Goal: Information Seeking & Learning: Learn about a topic

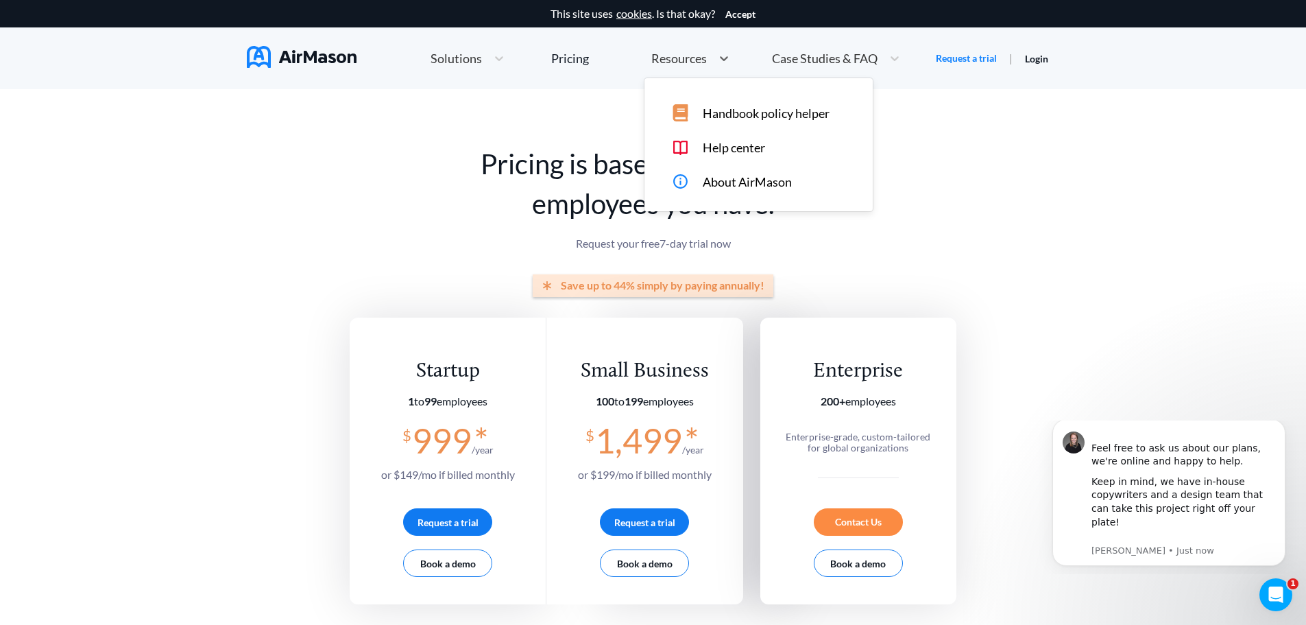
click at [680, 57] on span "Resources" at bounding box center [679, 58] width 56 height 12
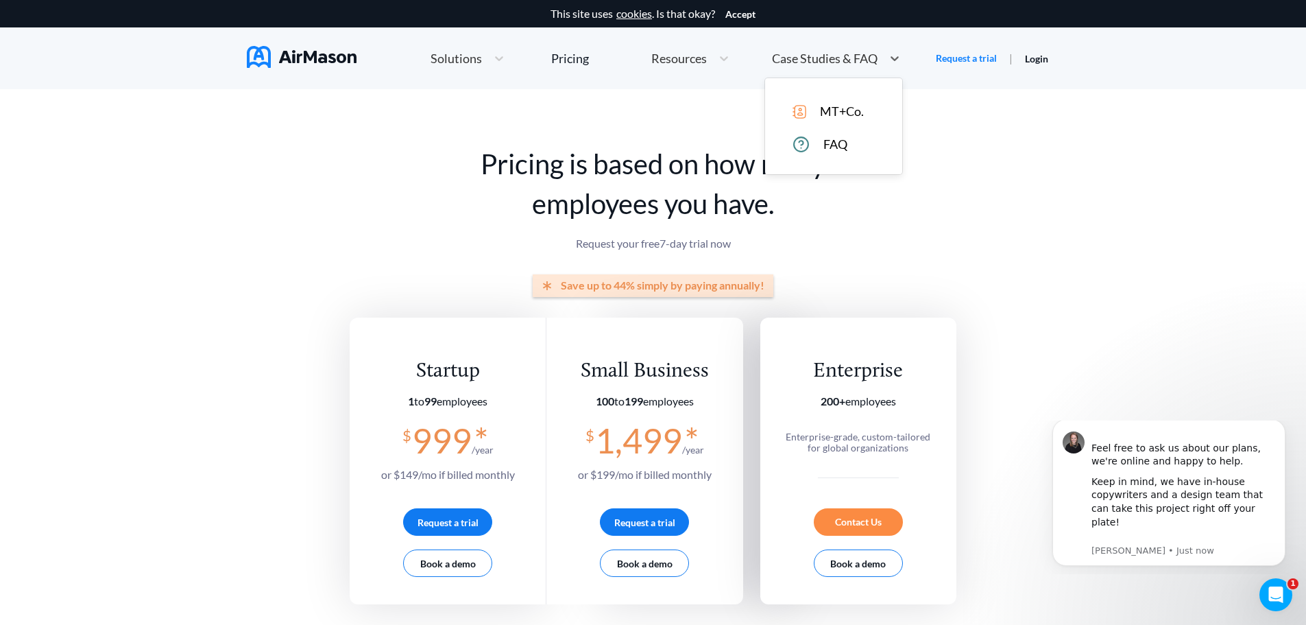
click at [808, 51] on div "Case Studies & FAQ" at bounding box center [836, 58] width 142 height 29
click at [337, 64] on img at bounding box center [302, 57] width 110 height 22
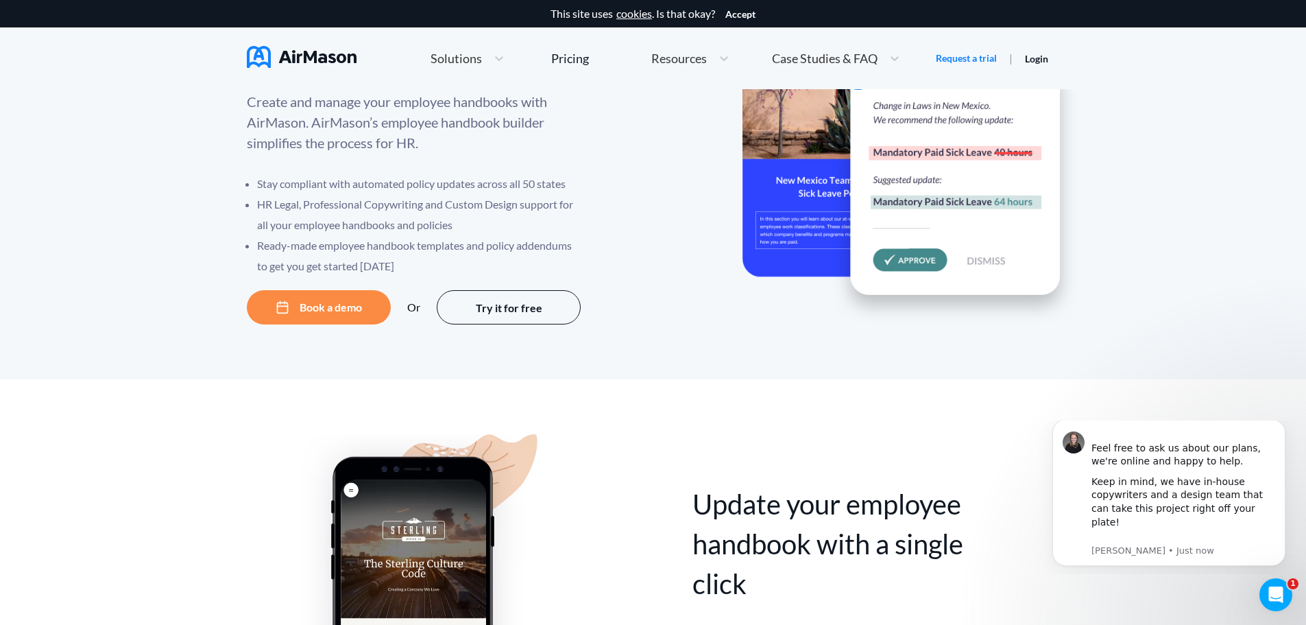
scroll to position [411, 0]
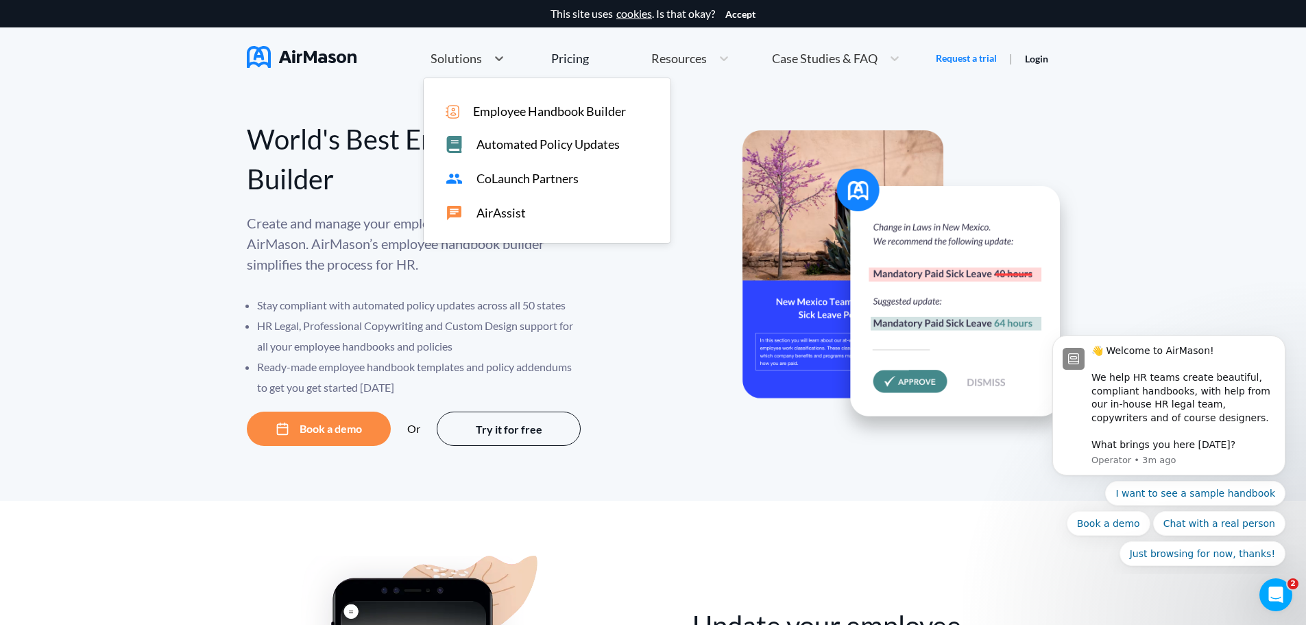
click at [490, 106] on span "Employee Handbook Builder" at bounding box center [549, 111] width 153 height 14
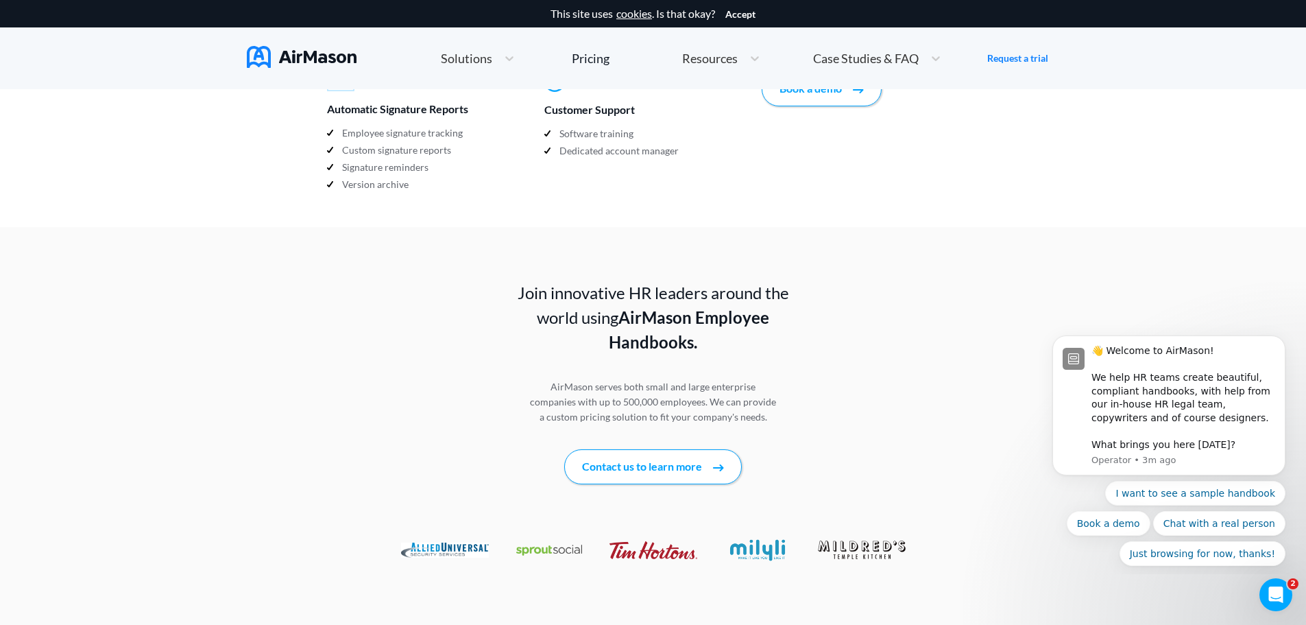
scroll to position [1645, 0]
